Goal: Information Seeking & Learning: Learn about a topic

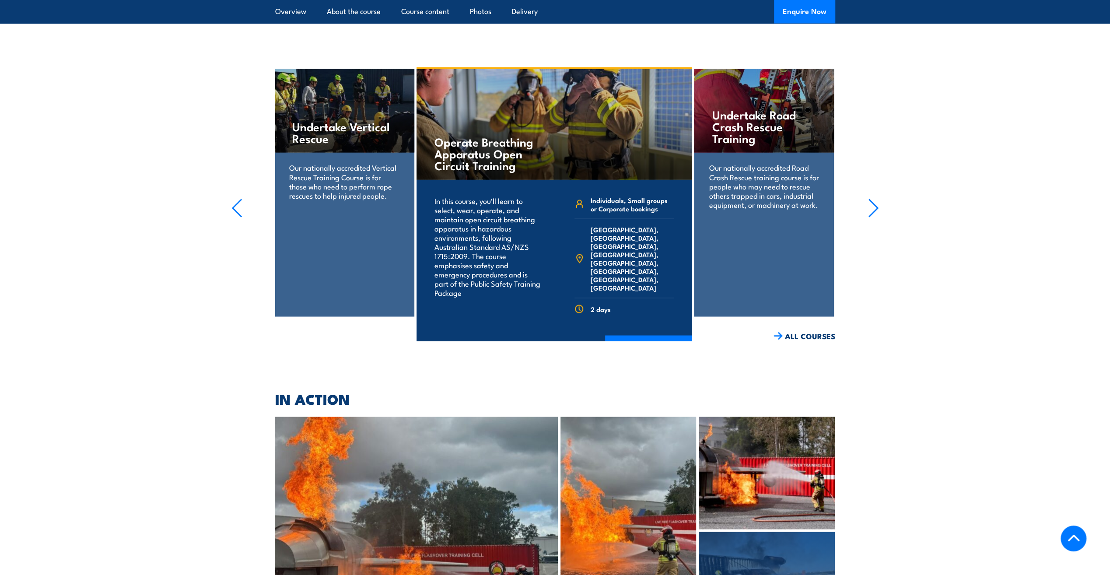
scroll to position [1750, 0]
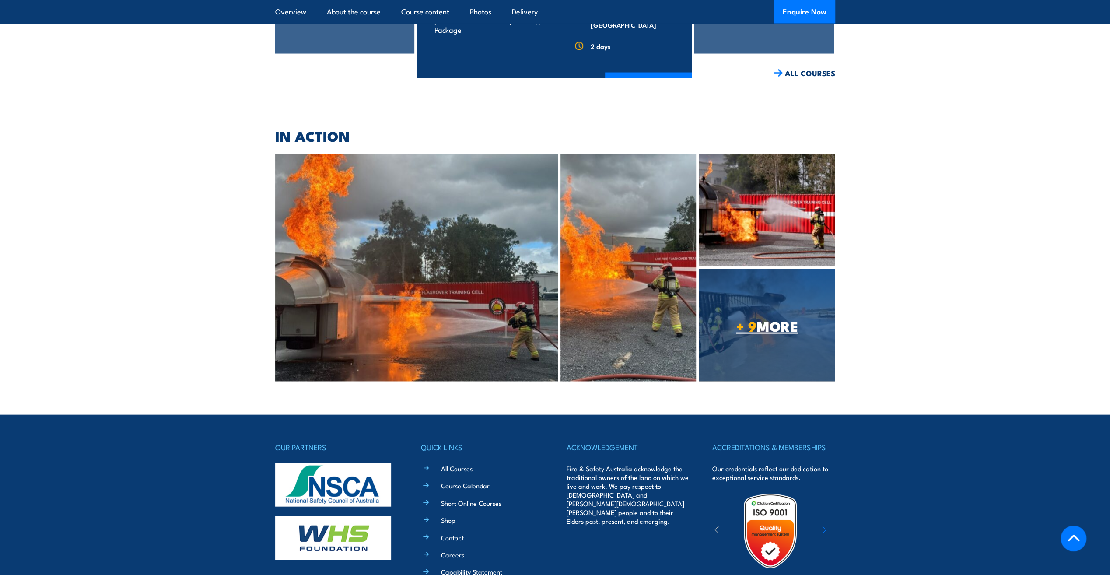
click at [809, 332] on span "+ 9 MORE" at bounding box center [767, 325] width 136 height 12
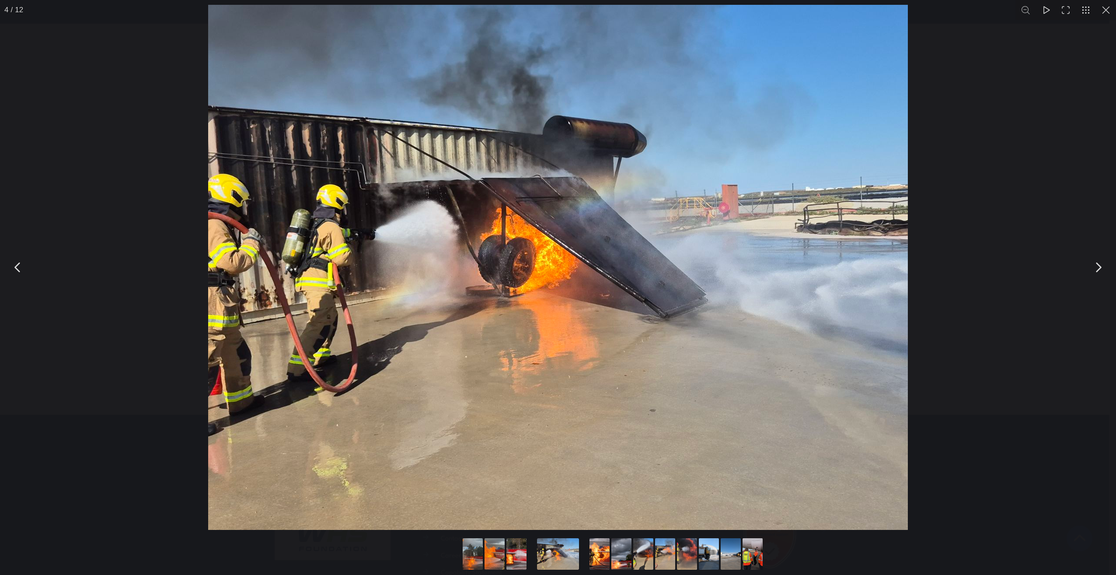
click at [1096, 269] on button "You can close this modal content with the ESC key" at bounding box center [1099, 267] width 22 height 22
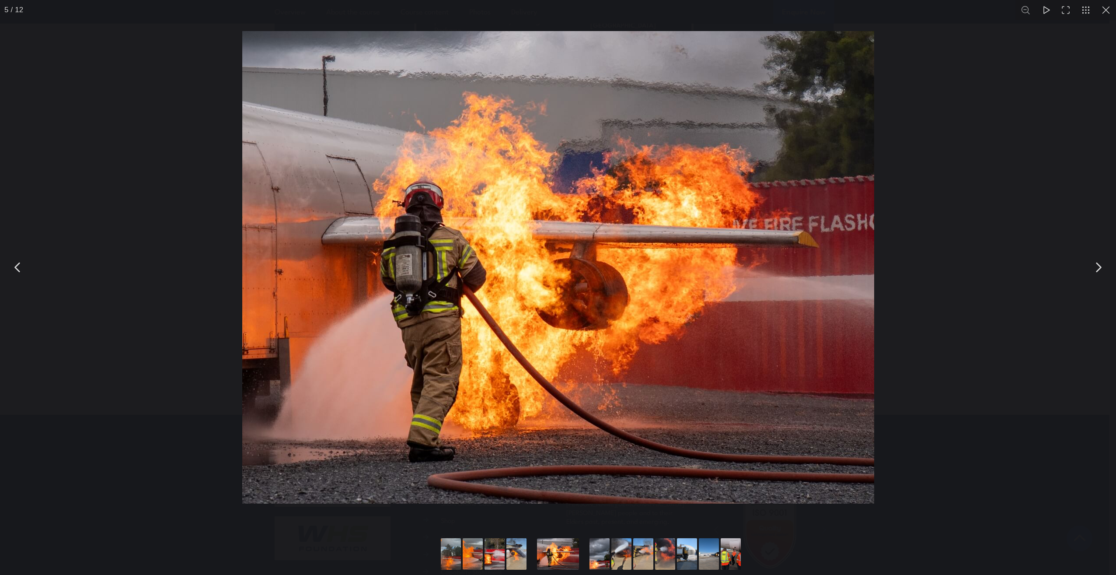
click at [1096, 269] on button "You can close this modal content with the ESC key" at bounding box center [1099, 267] width 22 height 22
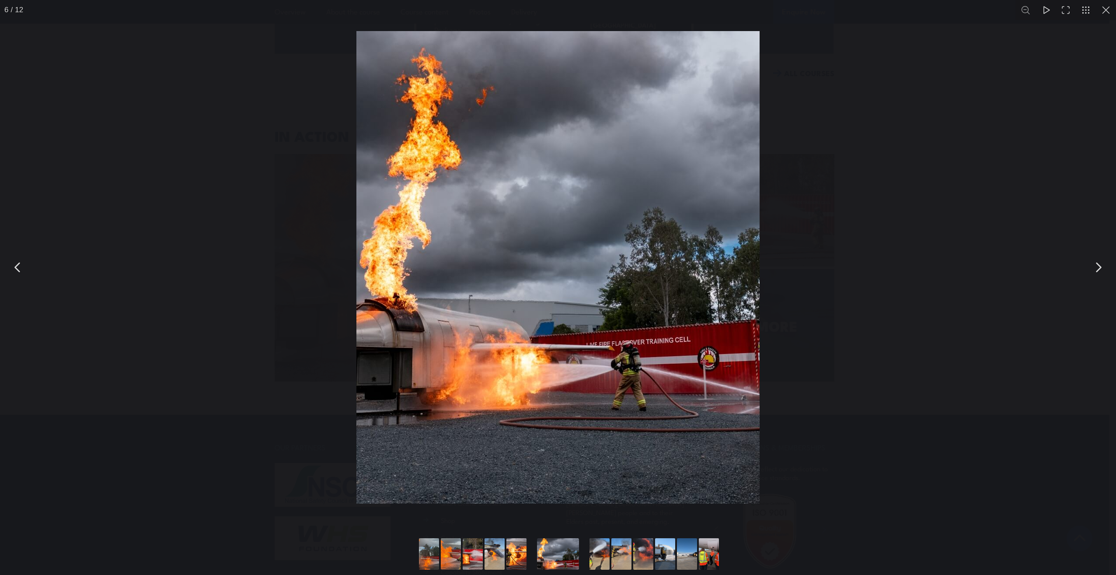
click at [1096, 269] on button "You can close this modal content with the ESC key" at bounding box center [1099, 267] width 22 height 22
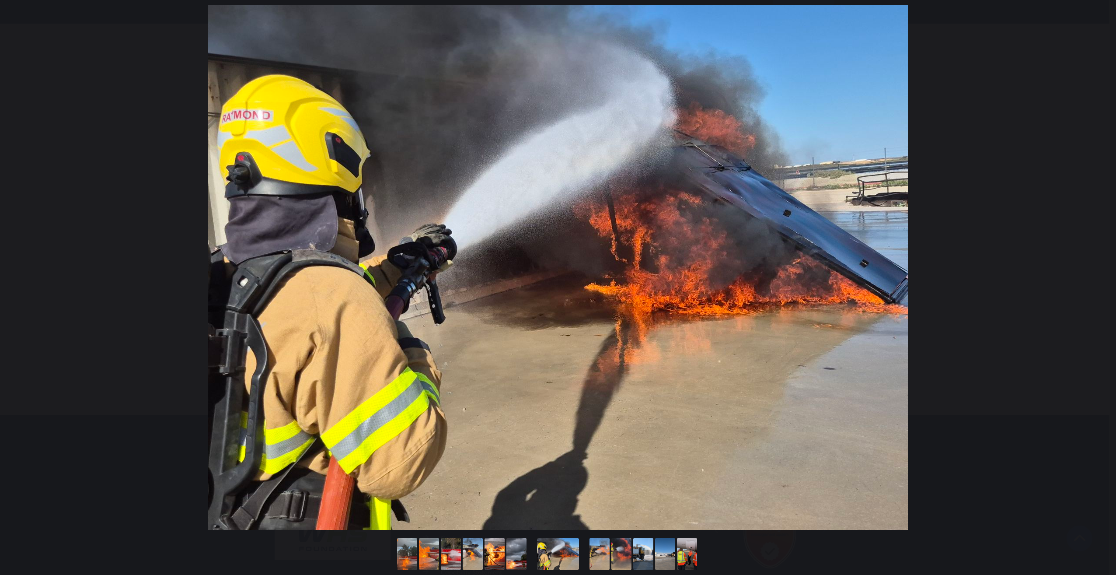
click at [1096, 269] on button "You can close this modal content with the ESC key" at bounding box center [1099, 267] width 22 height 22
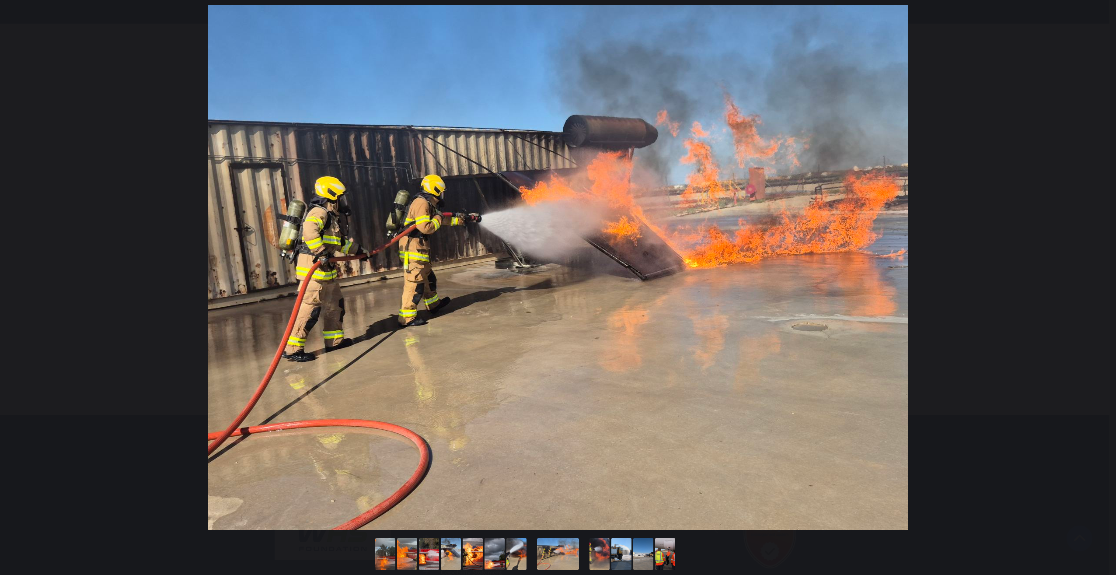
click at [1096, 269] on button "You can close this modal content with the ESC key" at bounding box center [1099, 267] width 22 height 22
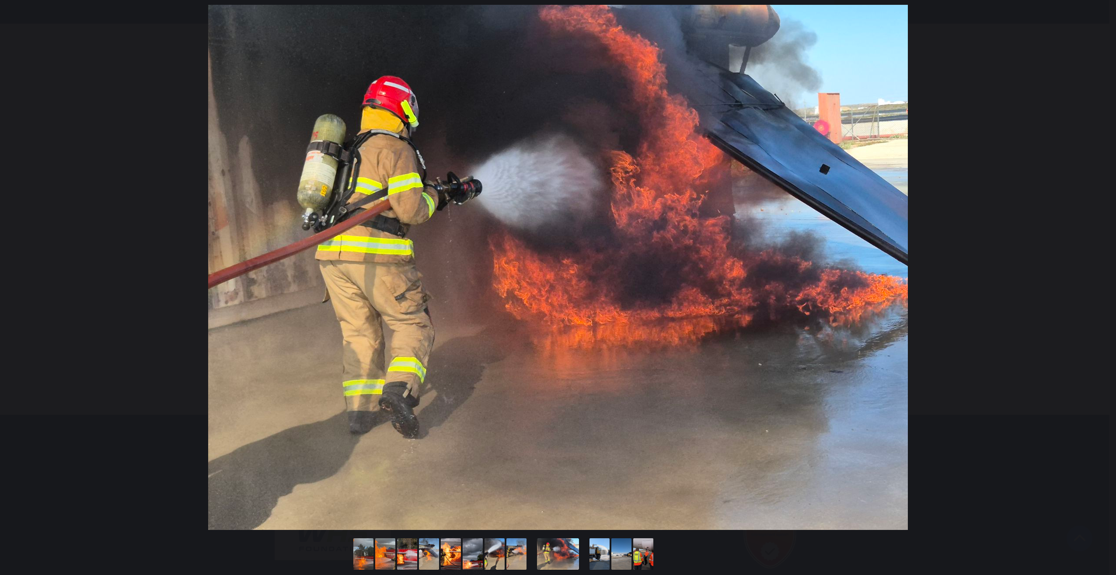
click at [1096, 269] on button "You can close this modal content with the ESC key" at bounding box center [1099, 267] width 22 height 22
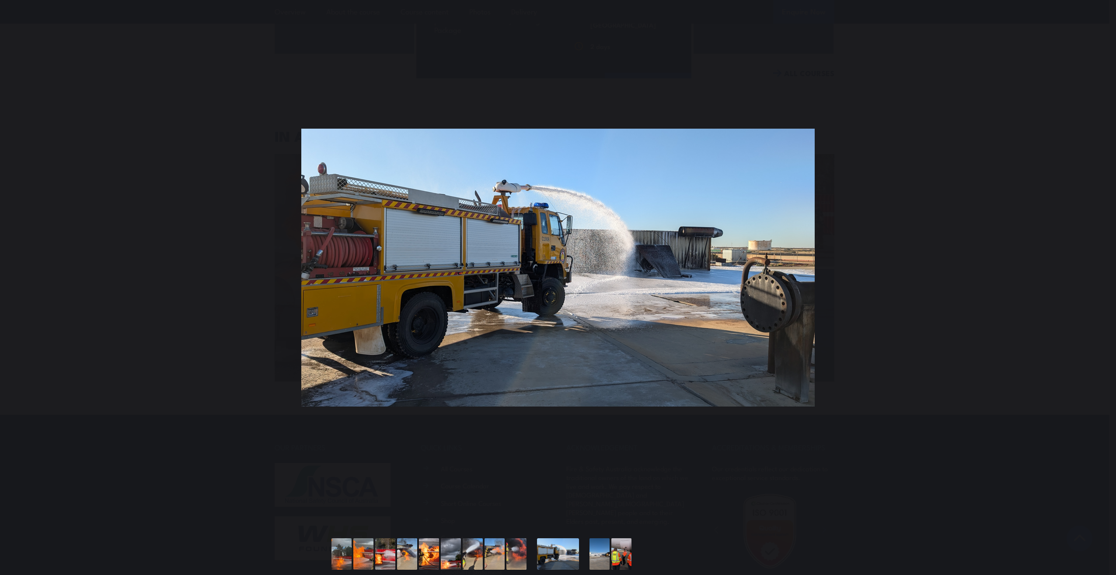
click at [1096, 269] on button "You can close this modal content with the ESC key" at bounding box center [1099, 267] width 22 height 22
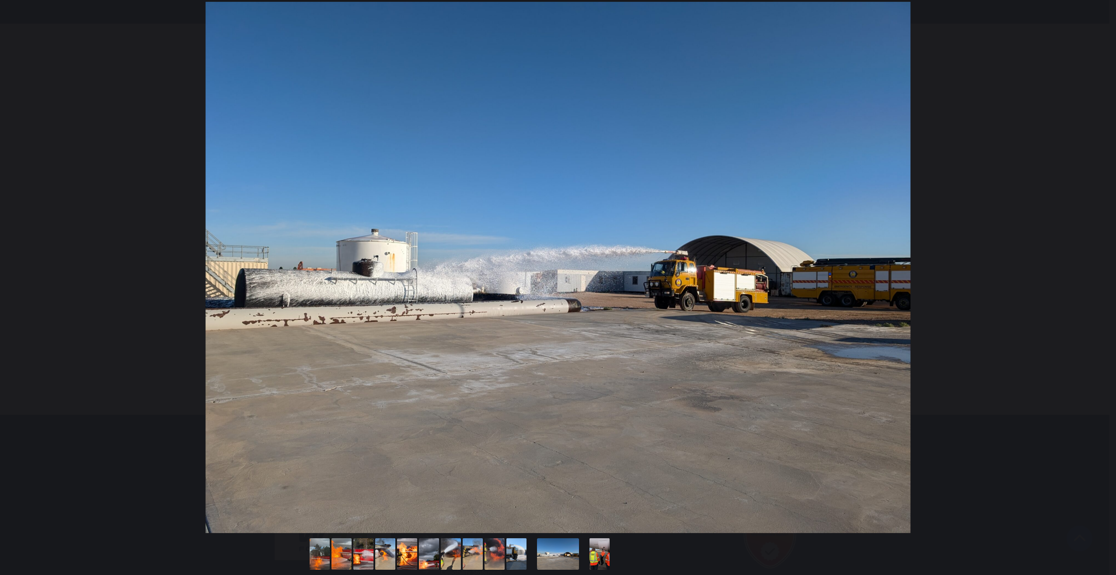
click at [1096, 269] on button "You can close this modal content with the ESC key" at bounding box center [1099, 267] width 22 height 22
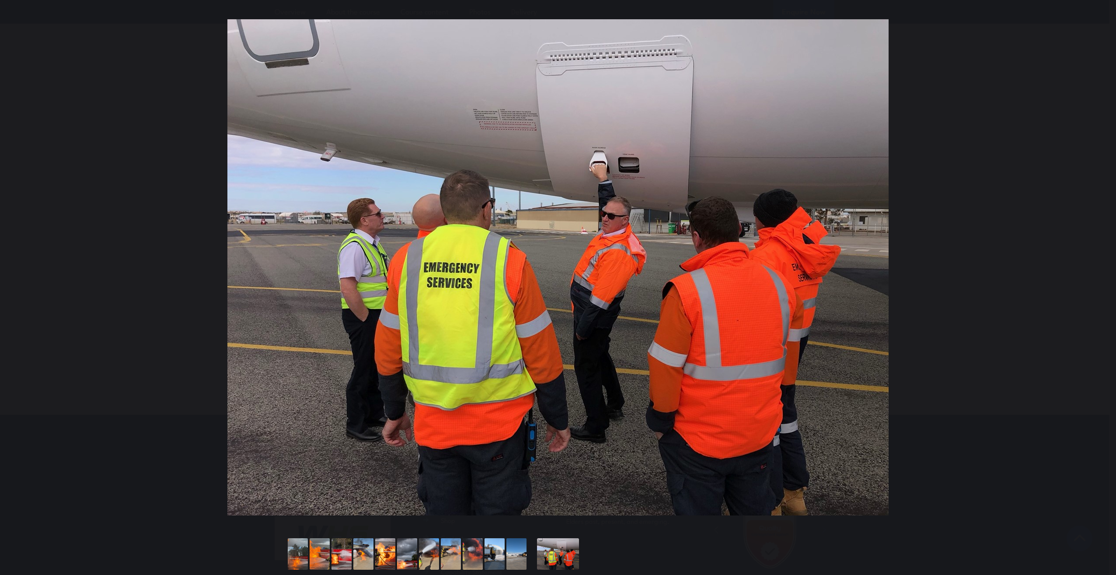
click at [1096, 269] on button "You can close this modal content with the ESC key" at bounding box center [1099, 267] width 22 height 22
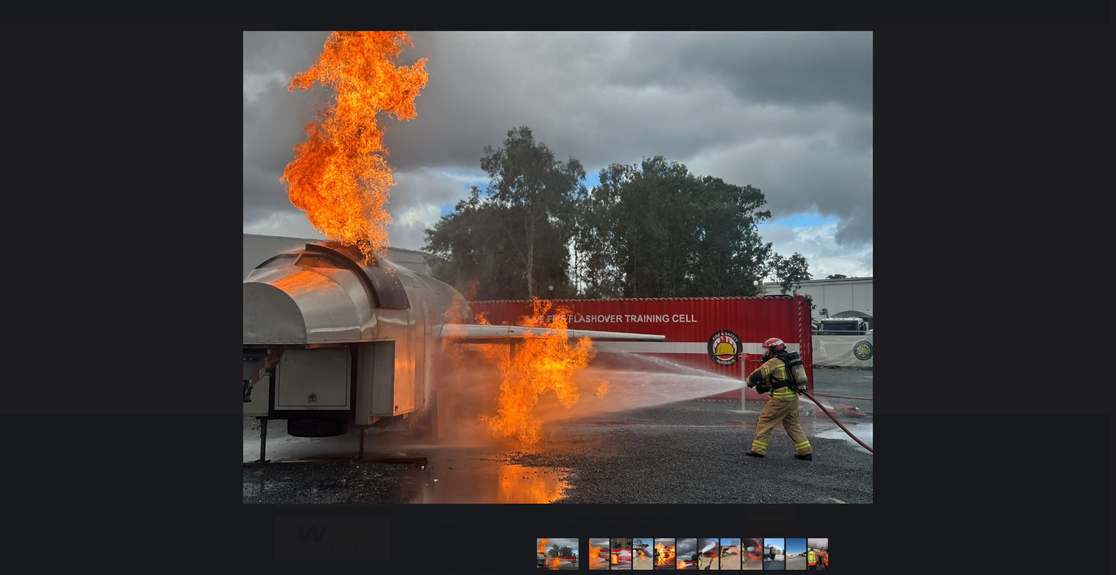
click at [1096, 269] on button "You can close this modal content with the ESC key" at bounding box center [1099, 267] width 22 height 22
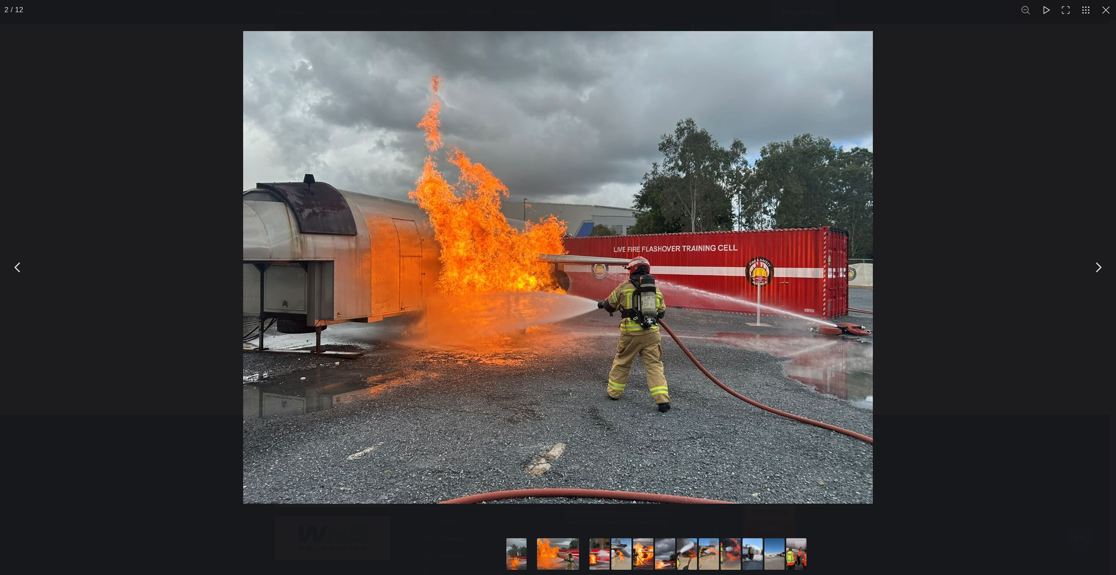
click at [1105, 10] on button "You can close this modal content with the ESC key" at bounding box center [1106, 10] width 20 height 20
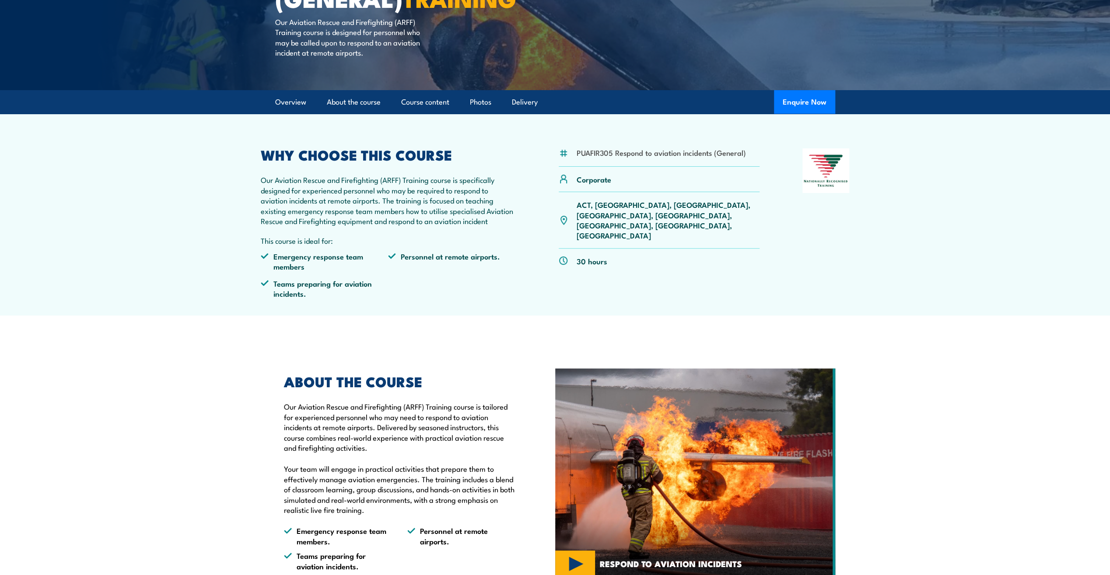
scroll to position [126, 0]
